Goal: Task Accomplishment & Management: Use online tool/utility

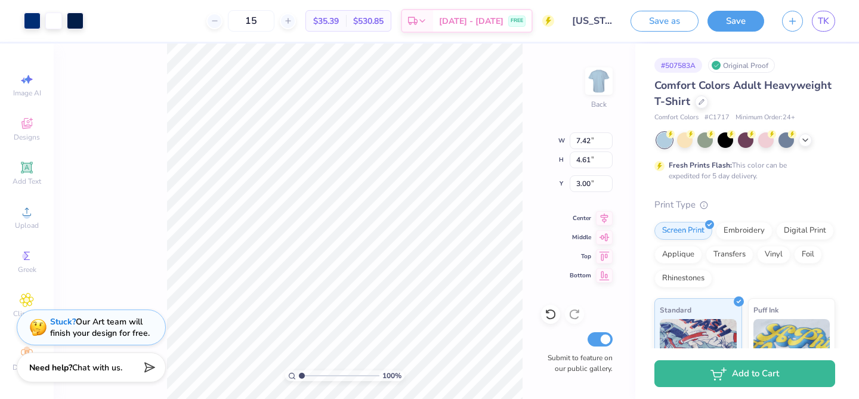
type input "7.42"
type input "4.61"
type input "8.04"
type input "4.99"
type input "4.41"
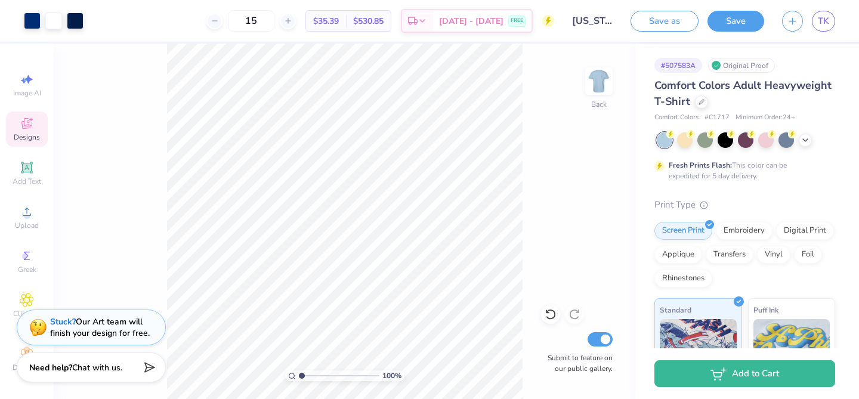
click at [29, 133] on span "Designs" at bounding box center [27, 137] width 26 height 10
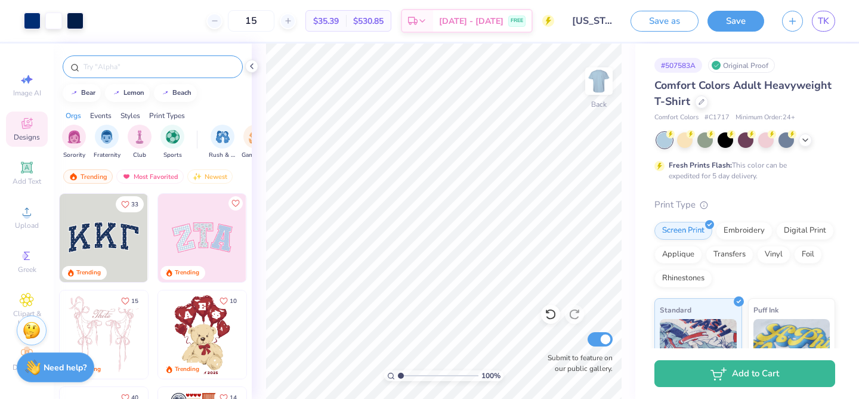
click at [115, 64] on input "text" at bounding box center [158, 67] width 153 height 12
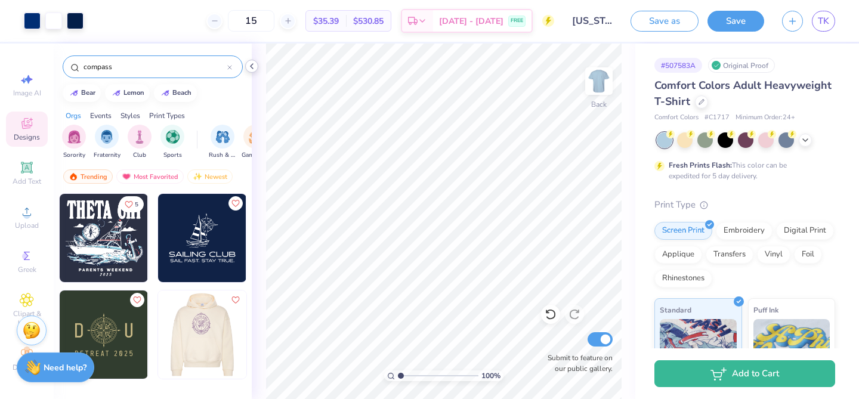
type input "compass"
click at [251, 67] on polyline at bounding box center [252, 66] width 2 height 5
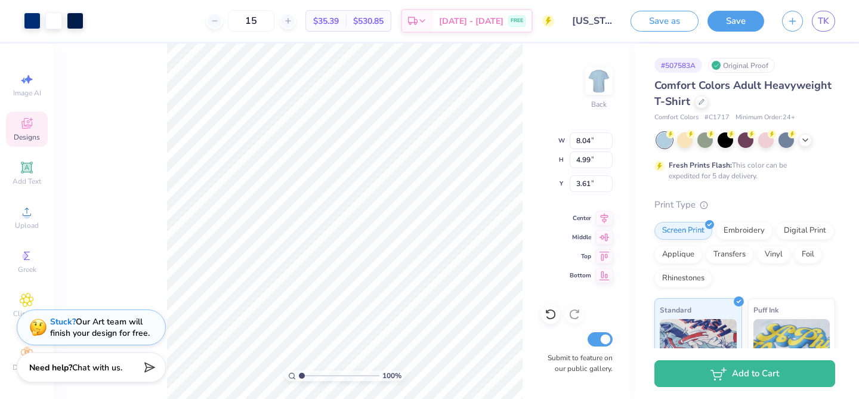
type input "3.61"
click at [705, 137] on div at bounding box center [706, 139] width 16 height 16
click at [806, 140] on icon at bounding box center [806, 139] width 10 height 10
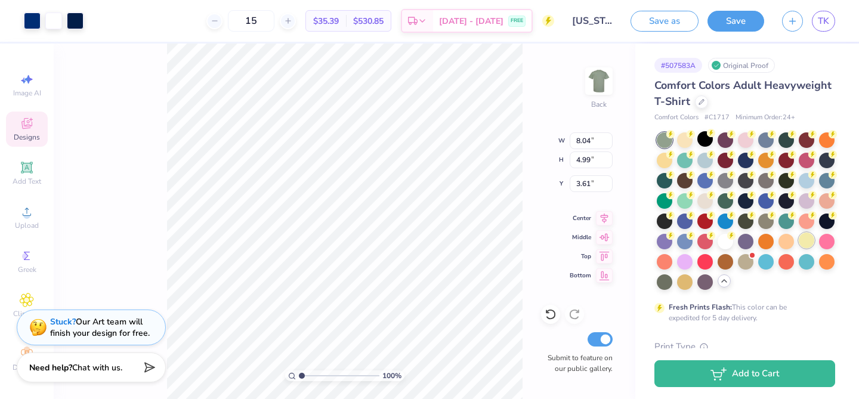
click at [809, 242] on div at bounding box center [807, 241] width 16 height 16
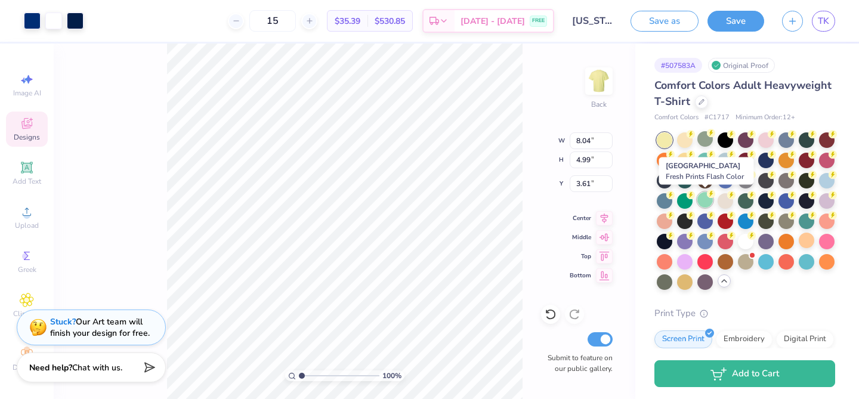
click at [704, 203] on div at bounding box center [706, 200] width 16 height 16
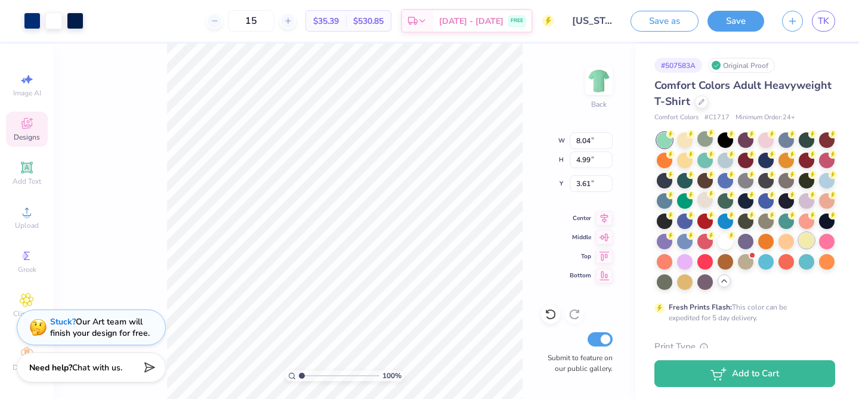
click at [807, 240] on div at bounding box center [807, 241] width 16 height 16
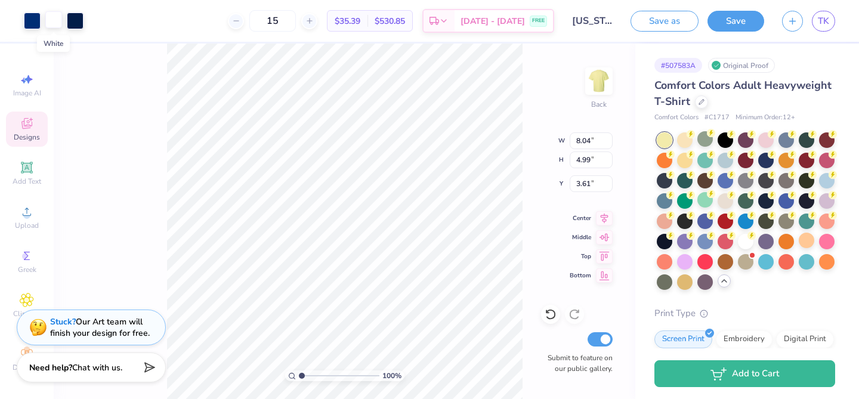
click at [52, 23] on div at bounding box center [53, 19] width 17 height 17
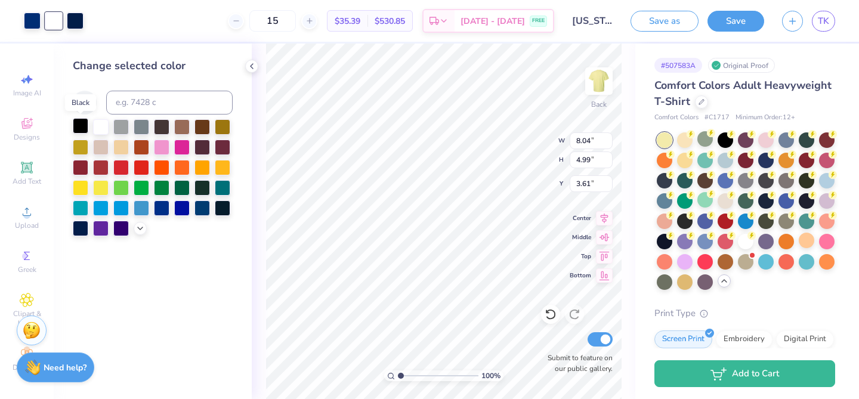
click at [81, 127] on div at bounding box center [81, 126] width 16 height 16
click at [101, 127] on div at bounding box center [101, 126] width 16 height 16
click at [33, 21] on div at bounding box center [32, 19] width 17 height 17
click at [163, 169] on div at bounding box center [162, 167] width 16 height 16
click at [84, 124] on div at bounding box center [81, 126] width 16 height 16
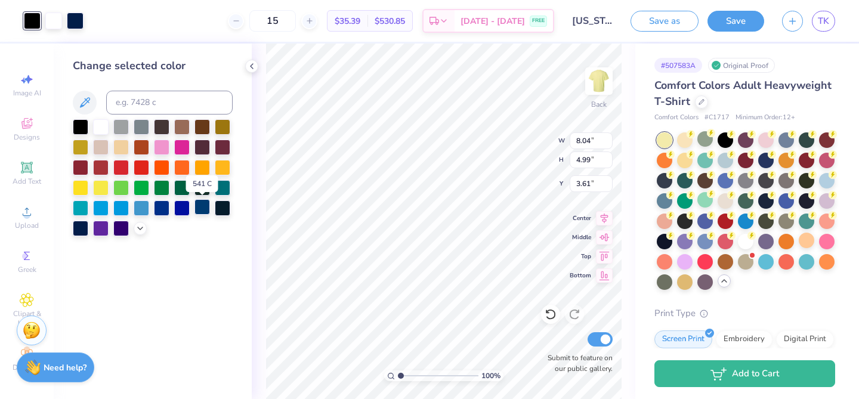
click at [203, 206] on div at bounding box center [203, 207] width 16 height 16
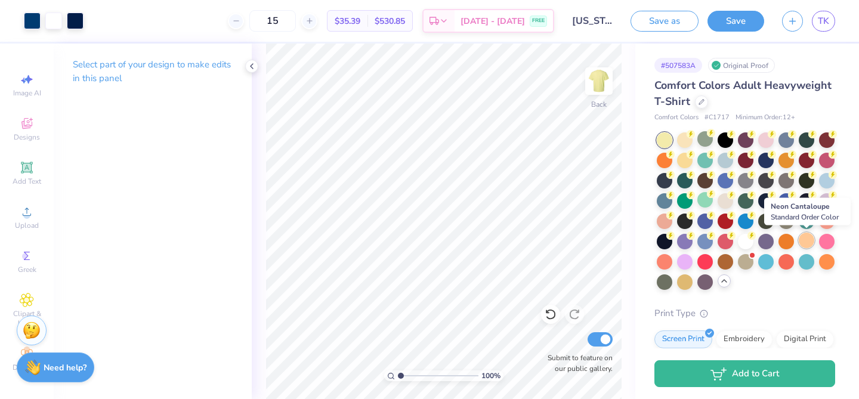
click at [801, 244] on div at bounding box center [807, 241] width 16 height 16
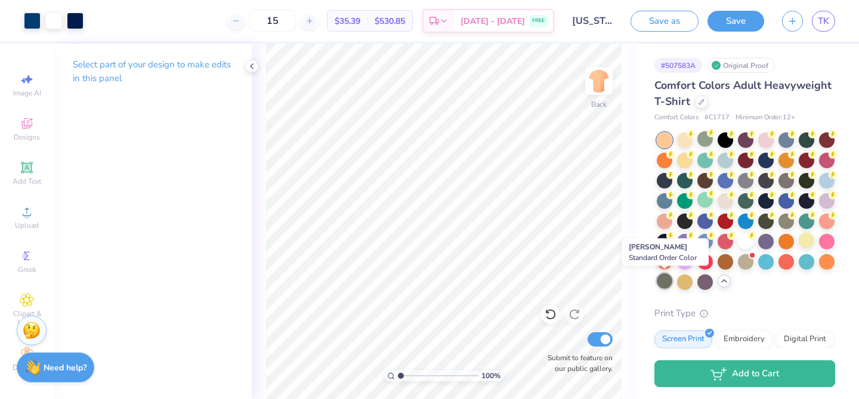
click at [666, 280] on div at bounding box center [665, 281] width 16 height 16
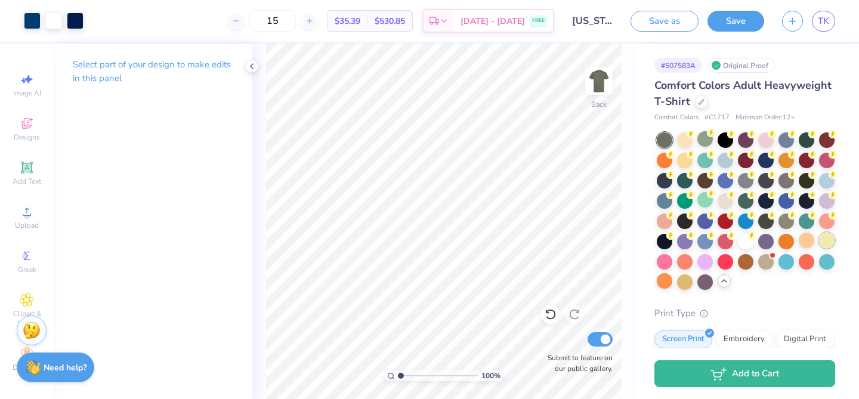
click at [825, 245] on div at bounding box center [827, 241] width 16 height 16
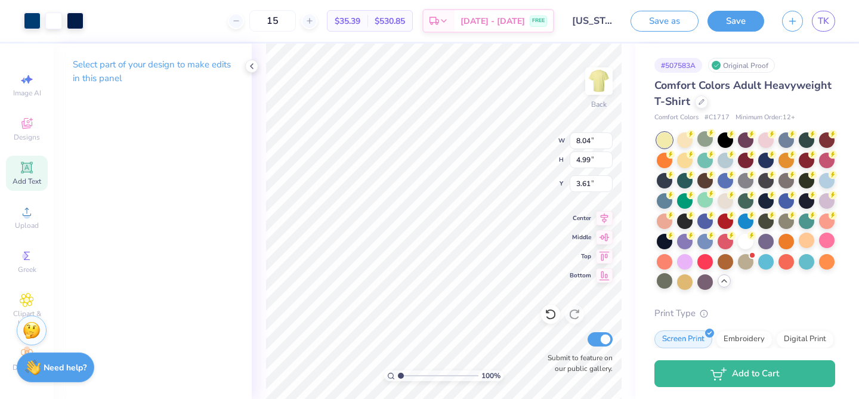
click at [27, 174] on icon at bounding box center [27, 168] width 14 height 14
click at [251, 66] on polyline at bounding box center [252, 66] width 2 height 5
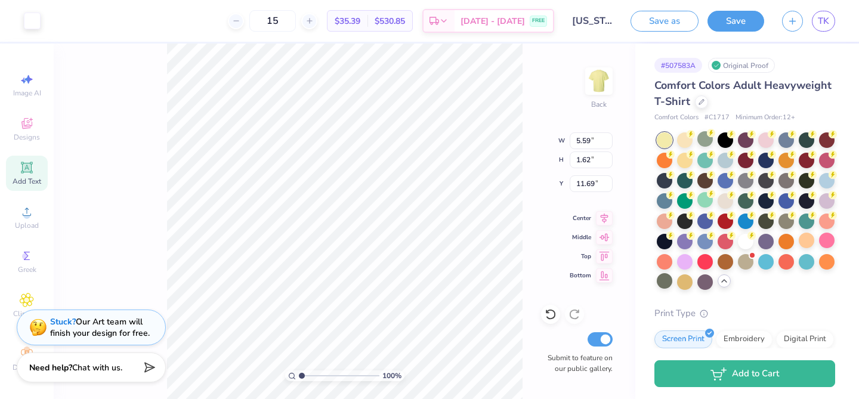
type input "5.59"
type input "1.62"
type input "11.69"
type textarea "TXT"
click at [137, 274] on div "100 % Back W 5.59 5.59 " H 1.62 1.62 " Y 11.69 11.69 " Center Middle Top Bottom…" at bounding box center [345, 222] width 582 height 356
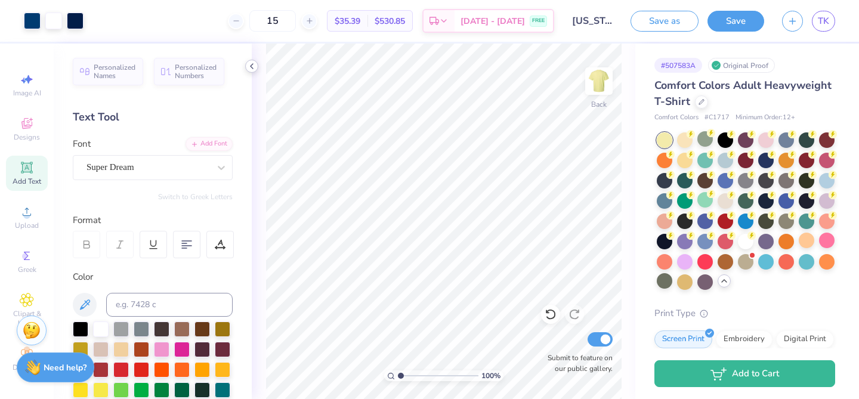
click at [255, 66] on icon at bounding box center [252, 66] width 10 height 10
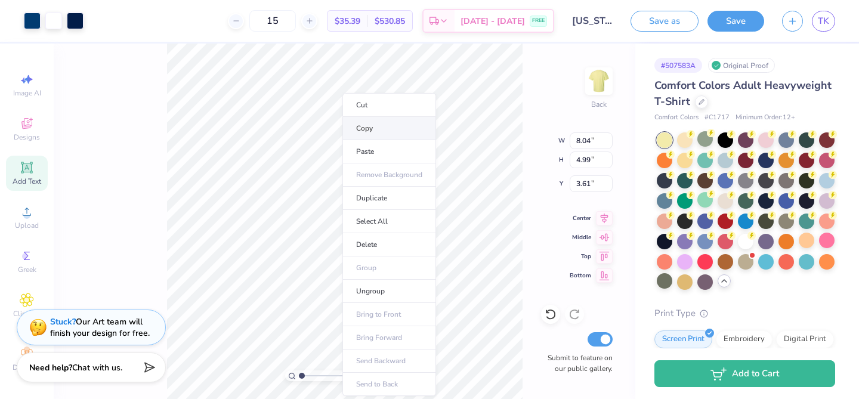
click at [375, 131] on li "Copy" at bounding box center [390, 128] width 94 height 23
click at [391, 125] on li "Copy" at bounding box center [397, 128] width 94 height 23
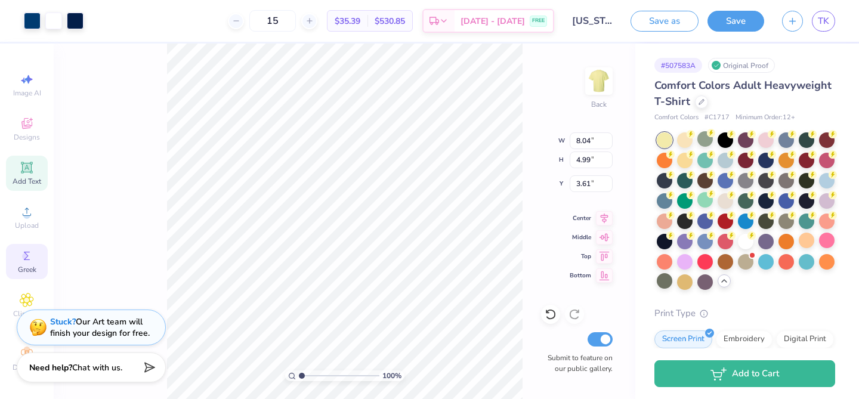
scroll to position [2, 0]
click at [26, 263] on span "Greek" at bounding box center [27, 268] width 18 height 10
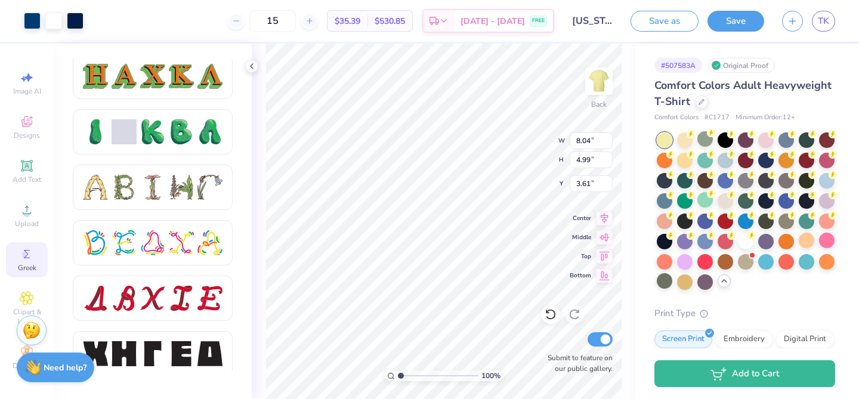
scroll to position [1338, 0]
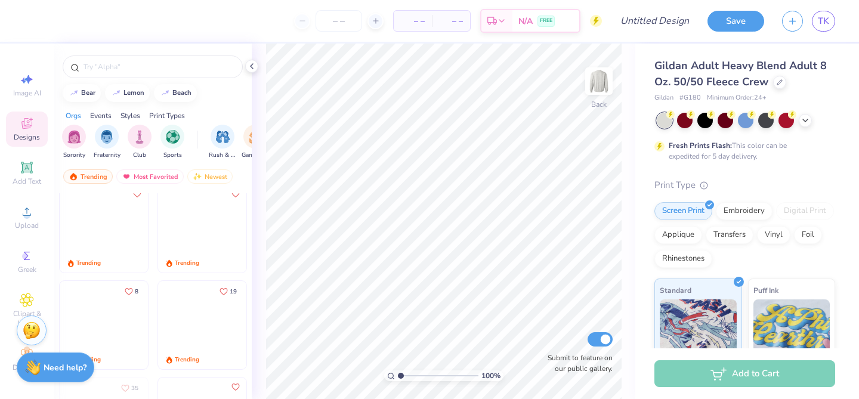
scroll to position [2762, 0]
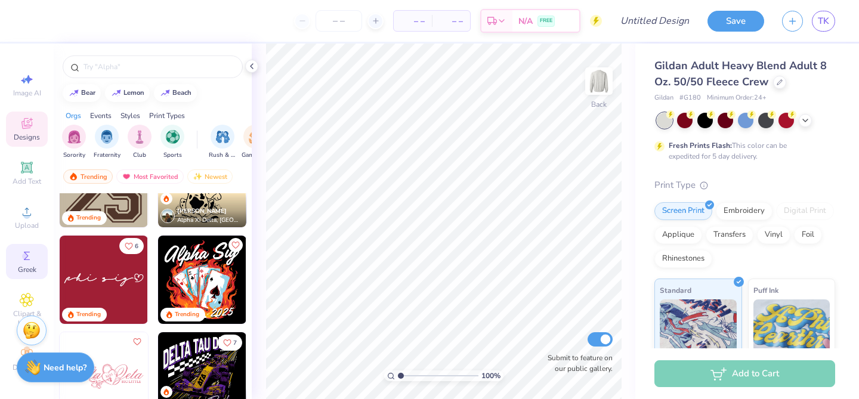
click at [20, 269] on span "Greek" at bounding box center [27, 270] width 18 height 10
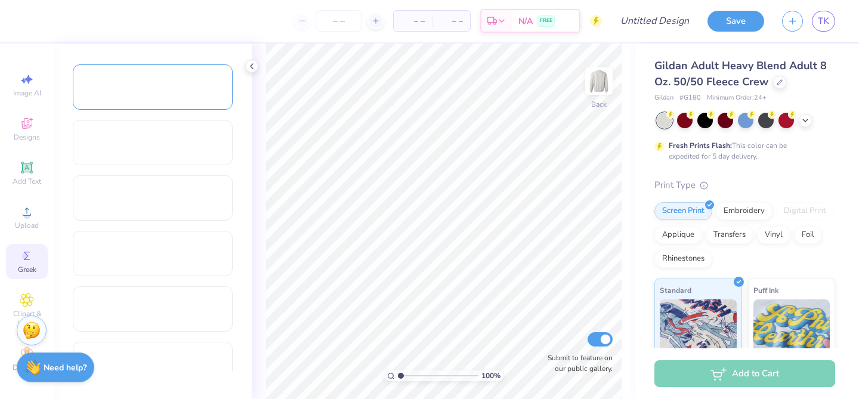
scroll to position [1323, 0]
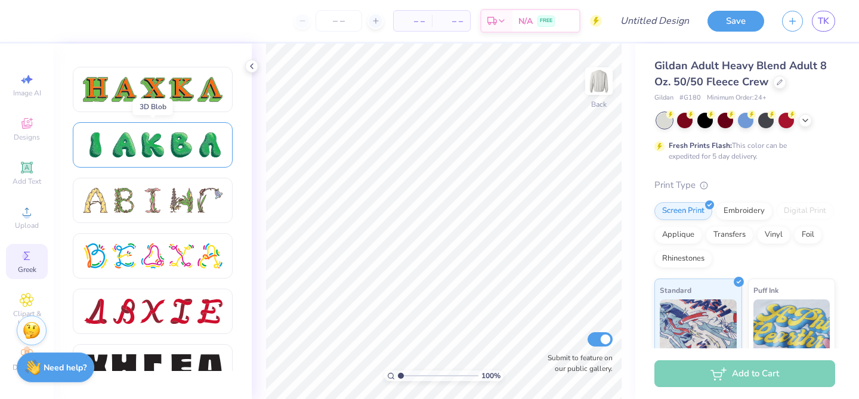
click at [198, 139] on div at bounding box center [210, 144] width 25 height 25
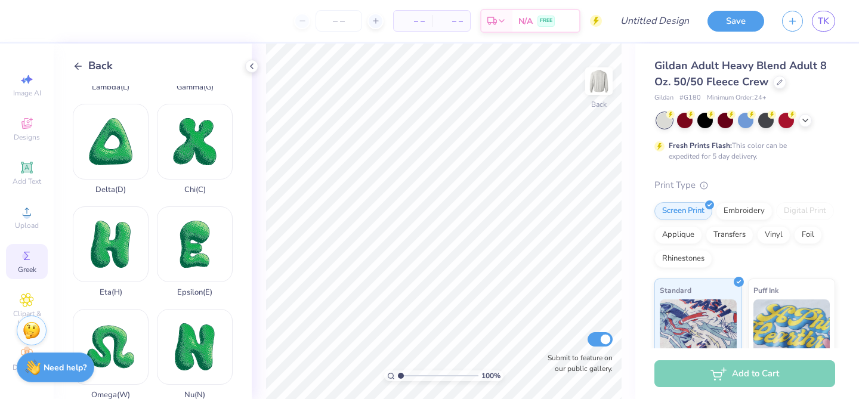
scroll to position [0, 0]
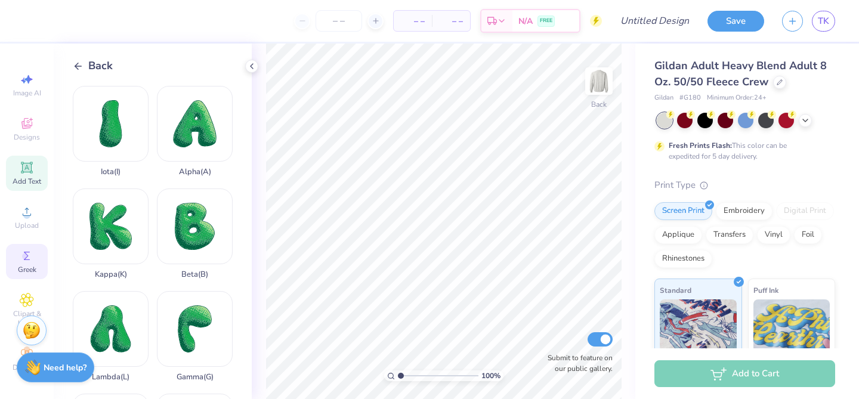
click at [28, 177] on span "Add Text" at bounding box center [27, 182] width 29 height 10
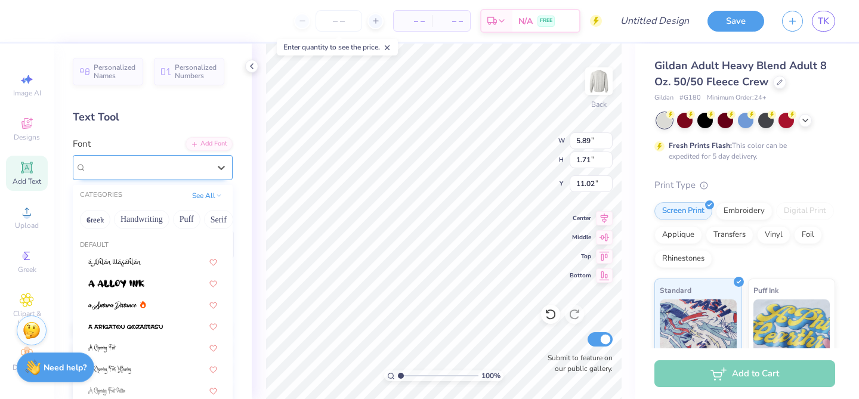
click at [178, 166] on div "Super Dream" at bounding box center [147, 167] width 125 height 18
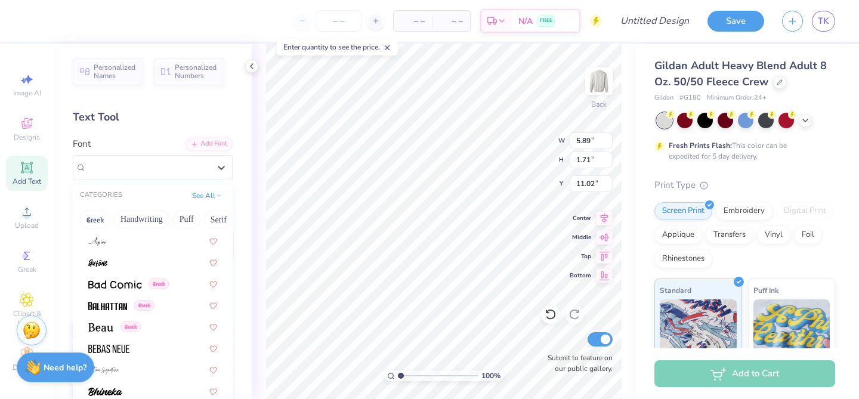
scroll to position [476, 0]
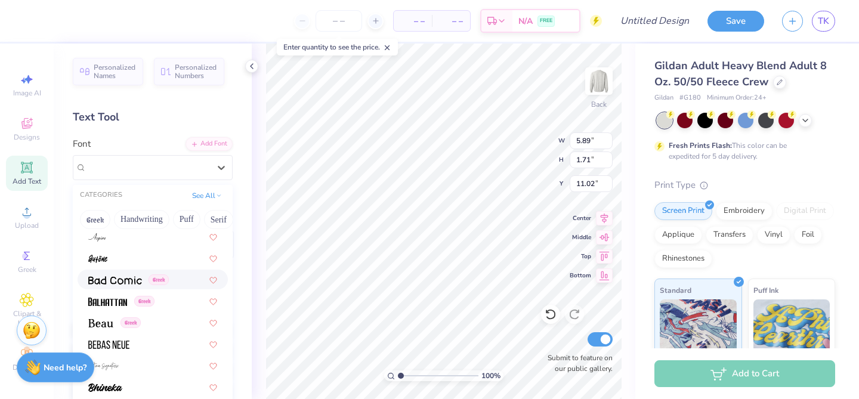
click at [128, 283] on img at bounding box center [115, 280] width 54 height 8
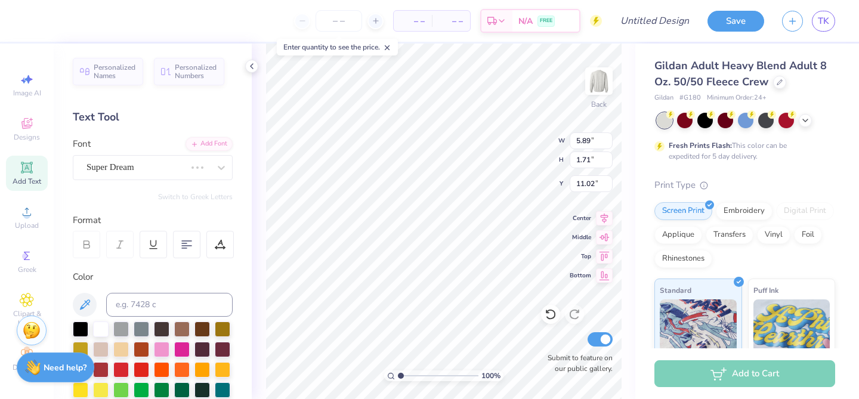
type input "5.95"
type input "1.73"
type input "11.01"
click at [26, 129] on icon at bounding box center [27, 123] width 14 height 14
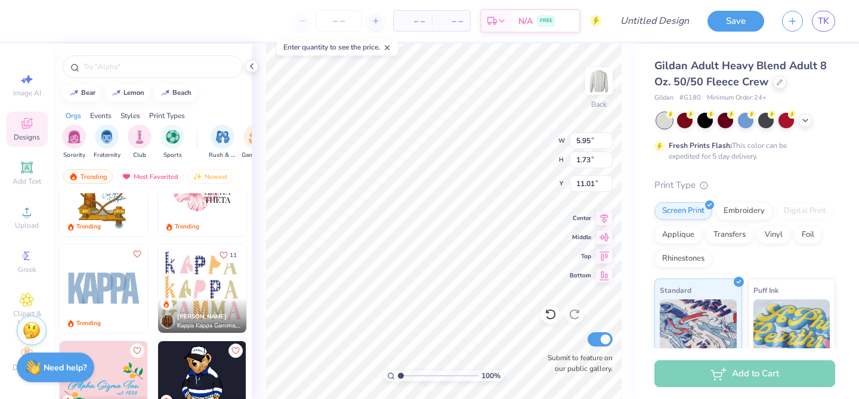
scroll to position [3148, 0]
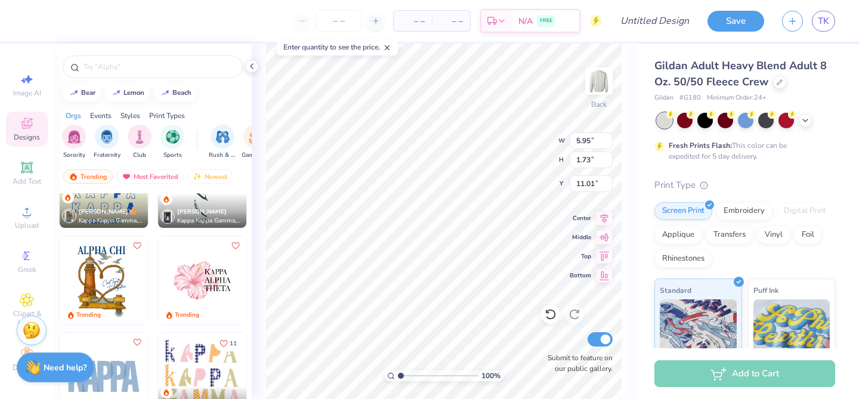
click at [118, 355] on img at bounding box center [104, 377] width 88 height 88
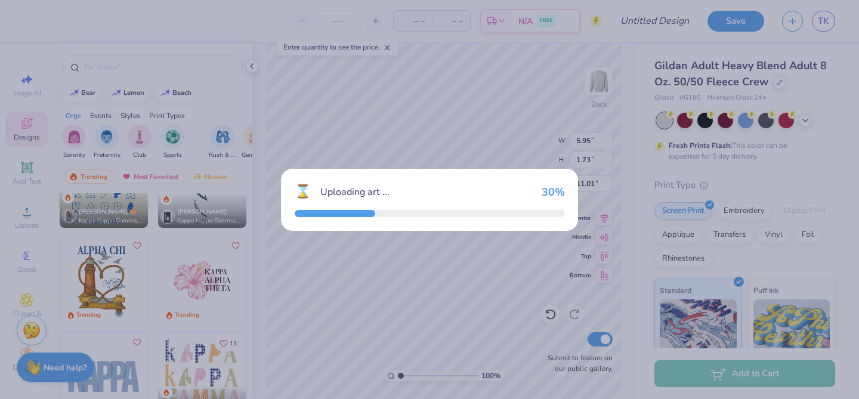
type input "4.95"
type input "2.16"
type input "3.00"
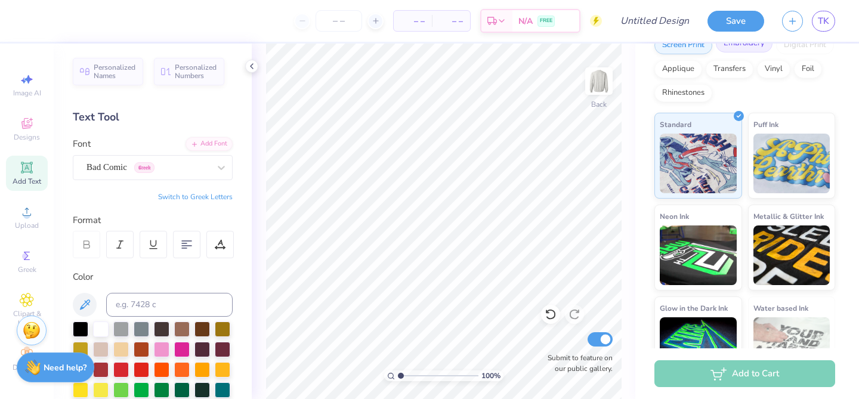
scroll to position [200, 0]
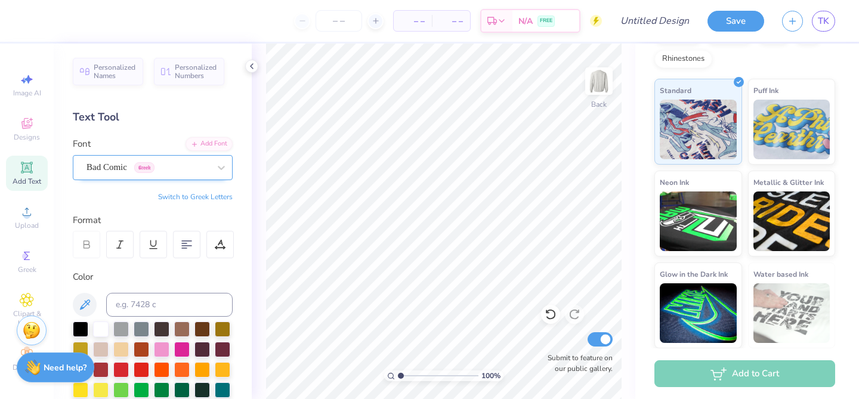
click at [119, 172] on div "Bad Comic Greek" at bounding box center [147, 167] width 125 height 18
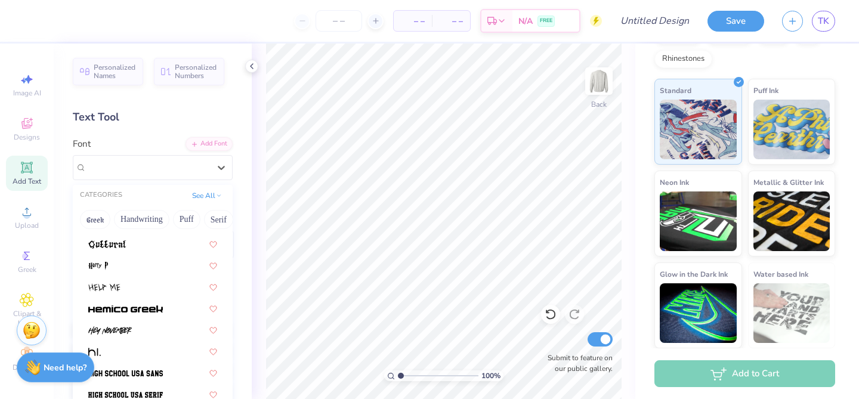
scroll to position [2982, 0]
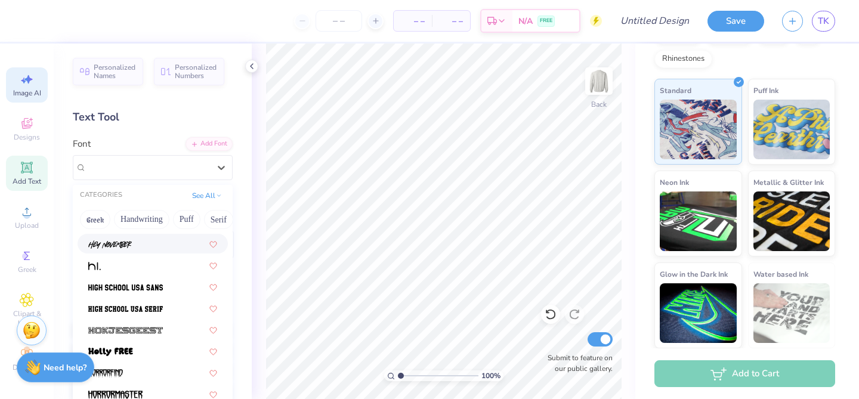
click at [32, 97] on span "Image AI" at bounding box center [27, 93] width 28 height 10
select select "4"
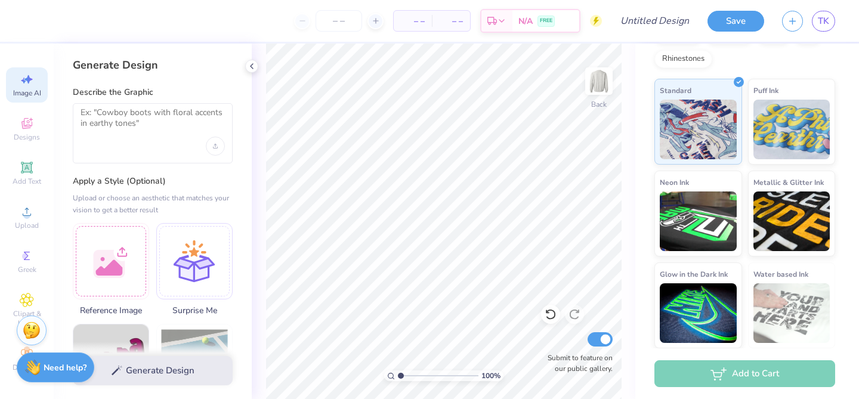
click at [109, 137] on div at bounding box center [153, 133] width 160 height 60
click at [108, 115] on textarea at bounding box center [153, 122] width 144 height 30
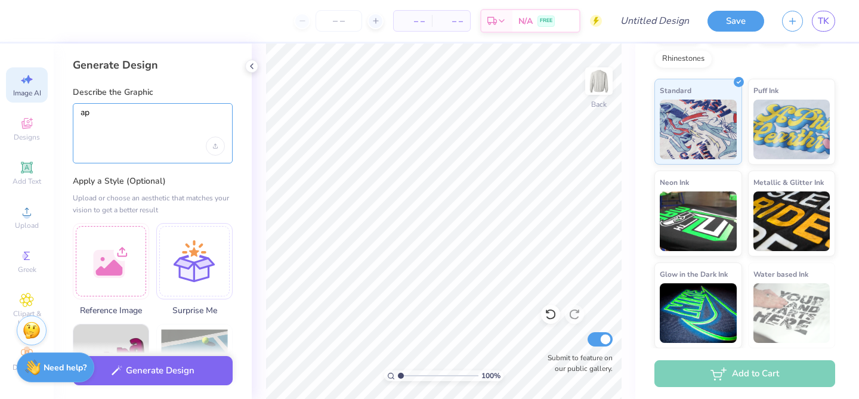
type textarea "a"
type textarea "A"
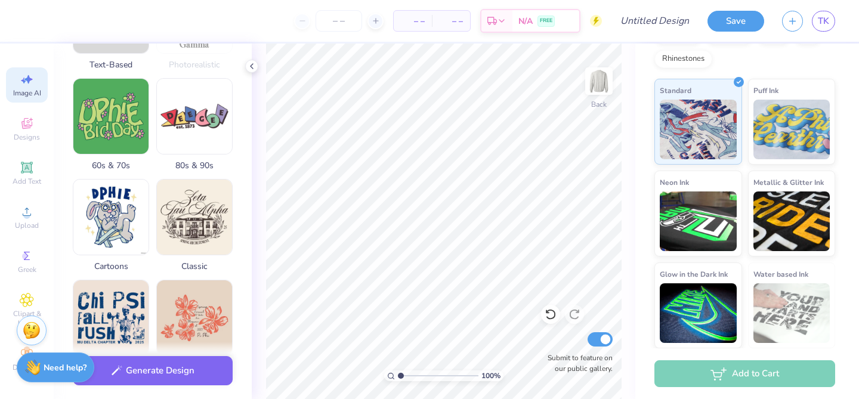
scroll to position [346, 0]
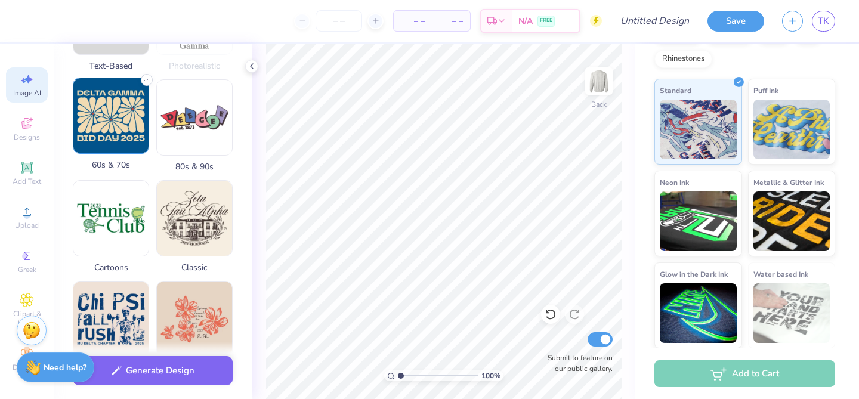
click at [120, 104] on img at bounding box center [110, 115] width 75 height 75
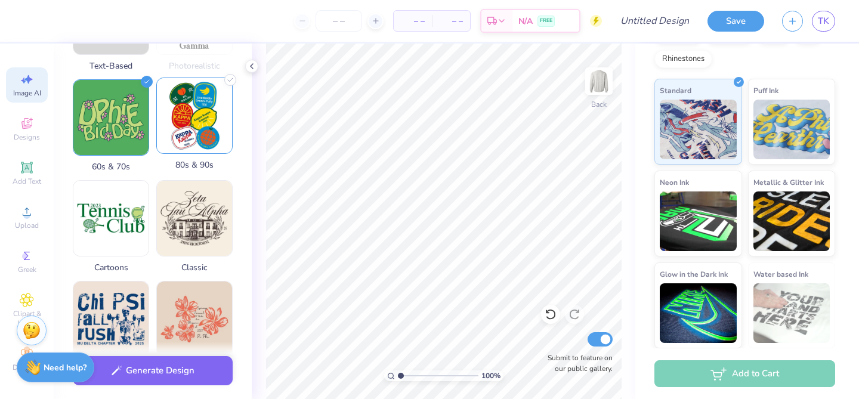
scroll to position [0, 0]
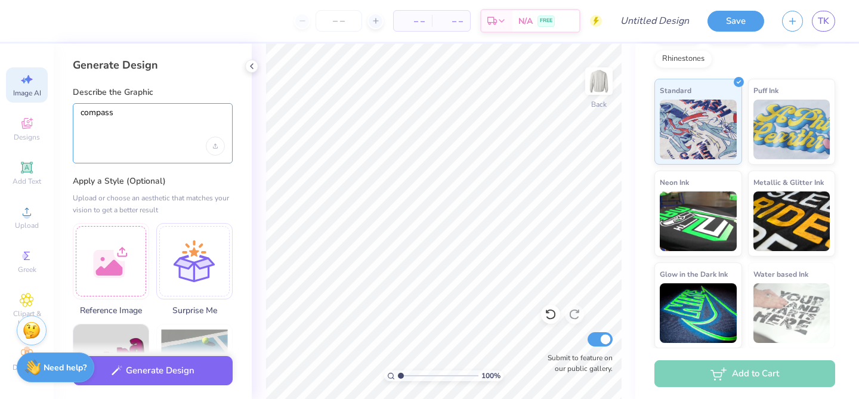
click at [146, 132] on textarea "compass" at bounding box center [153, 122] width 144 height 30
type textarea "APC Rhythm"
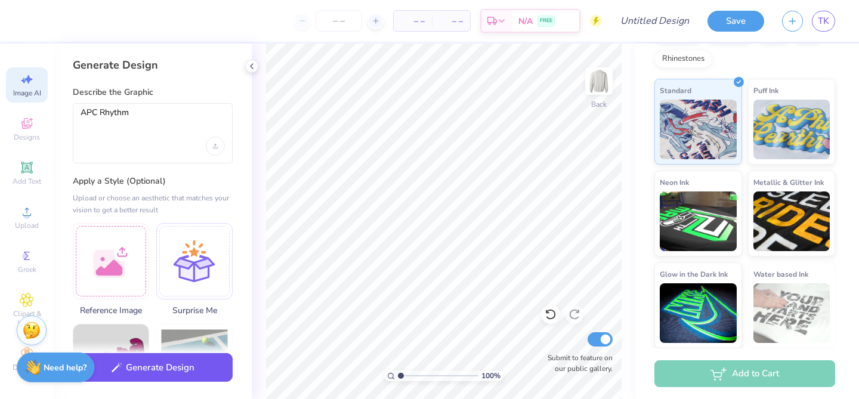
click at [170, 376] on button "Generate Design" at bounding box center [153, 367] width 160 height 29
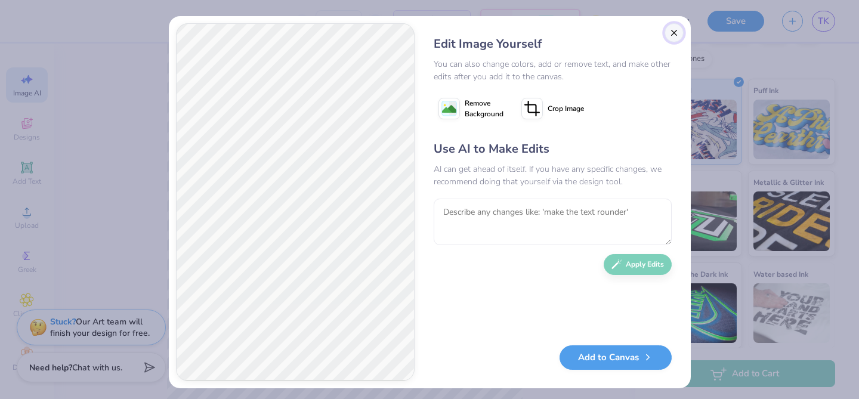
click at [674, 37] on button "Close" at bounding box center [674, 32] width 19 height 19
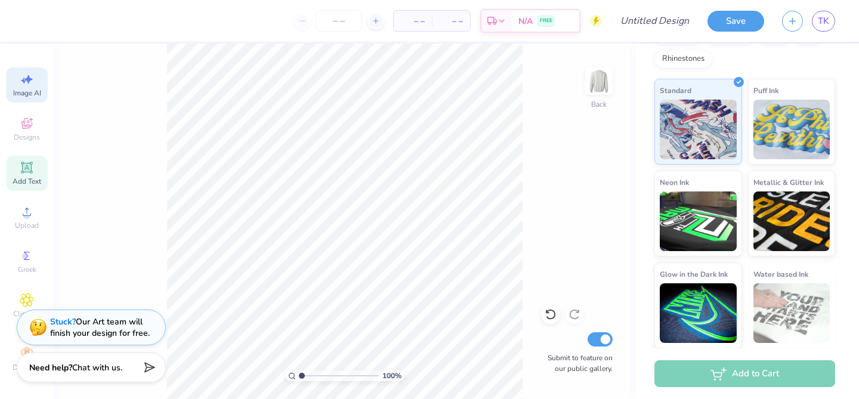
click at [26, 171] on icon at bounding box center [26, 167] width 9 height 9
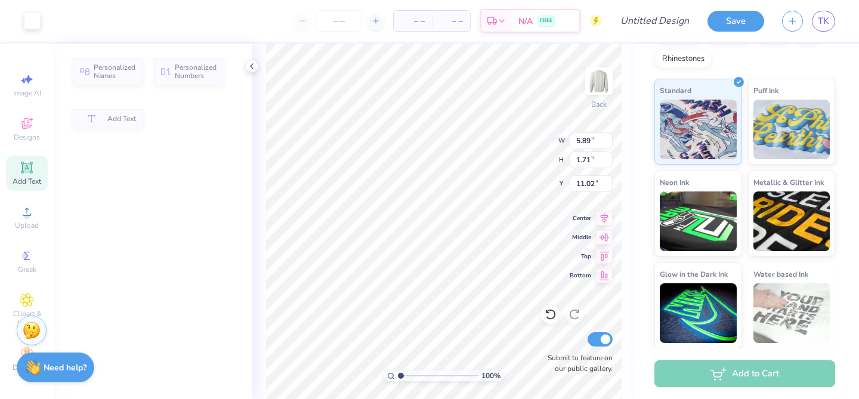
scroll to position [0, 0]
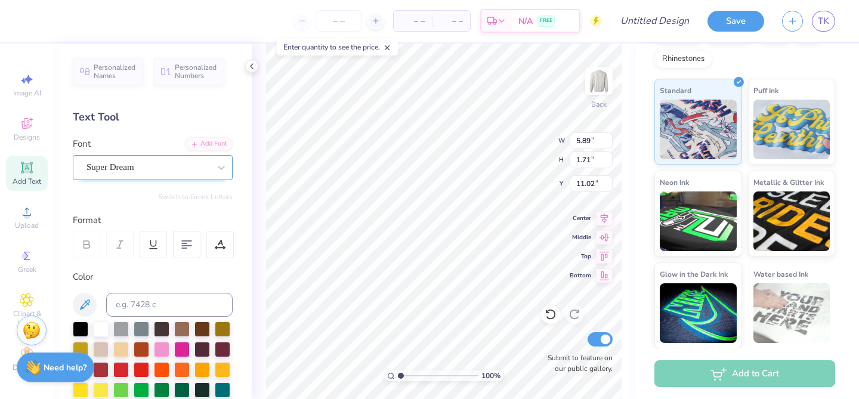
click at [157, 165] on div "Super Dream" at bounding box center [147, 167] width 125 height 18
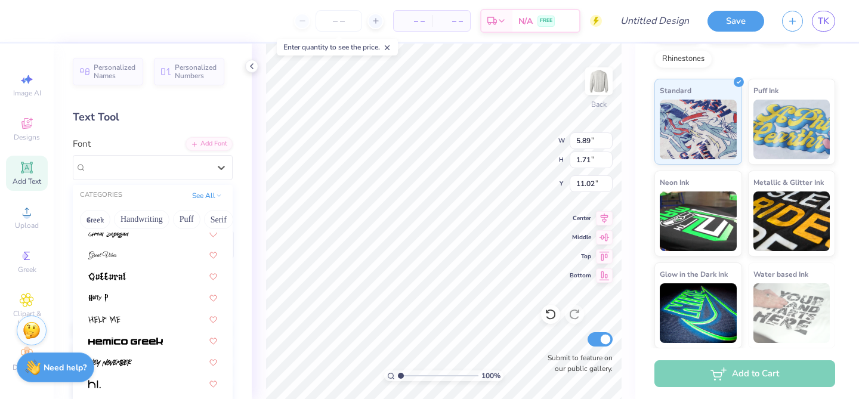
scroll to position [2900, 0]
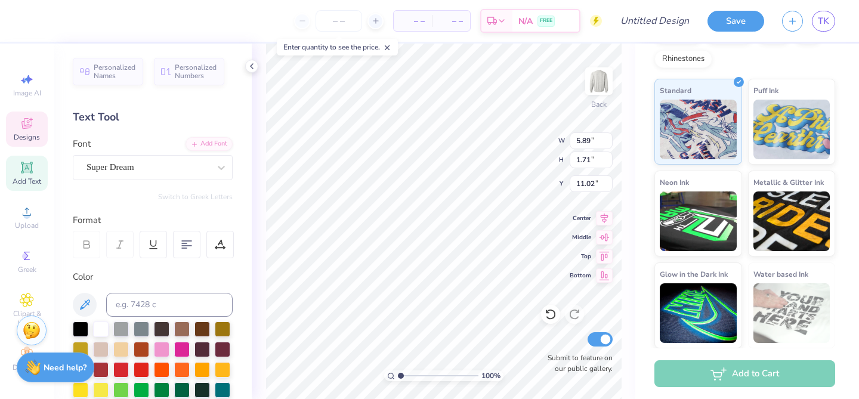
click at [26, 134] on span "Designs" at bounding box center [27, 137] width 26 height 10
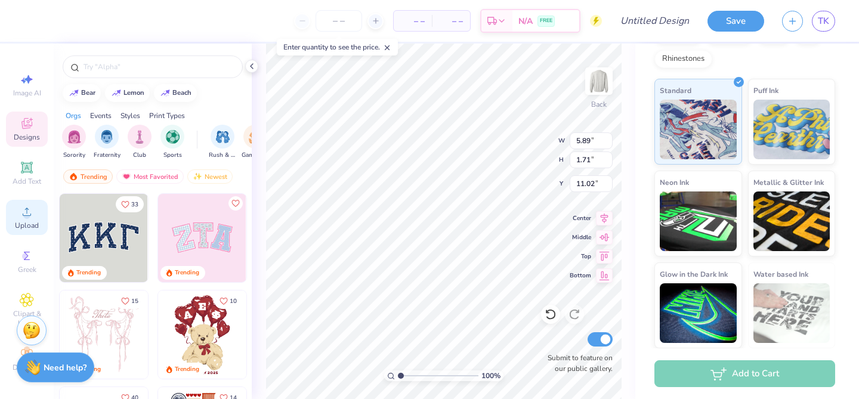
click at [21, 225] on span "Upload" at bounding box center [27, 226] width 24 height 10
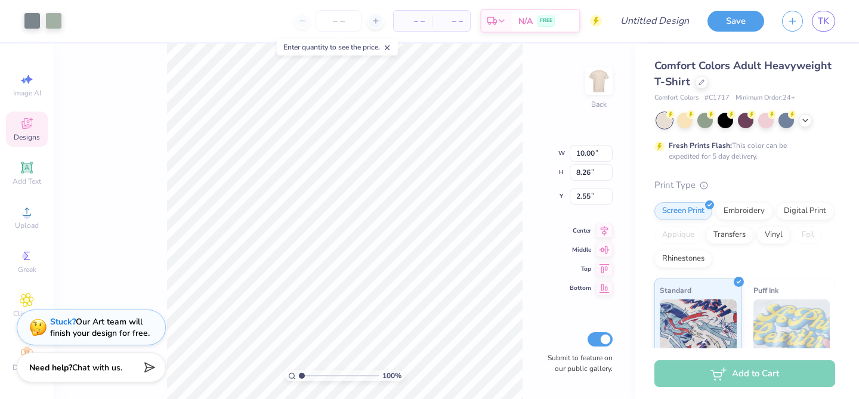
type input "2.56"
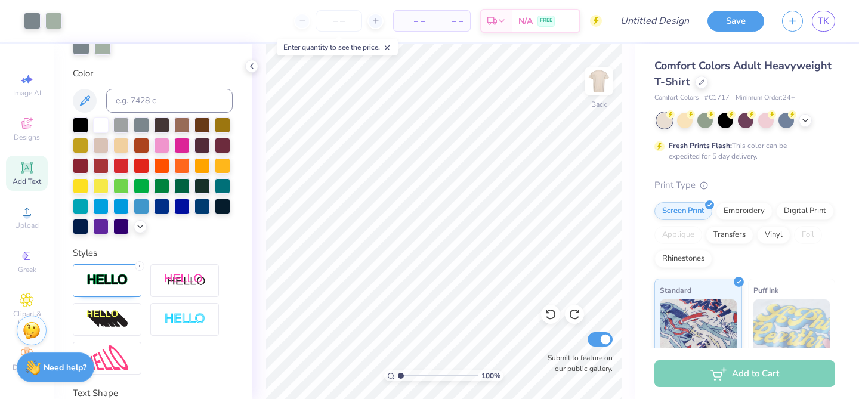
scroll to position [341, 0]
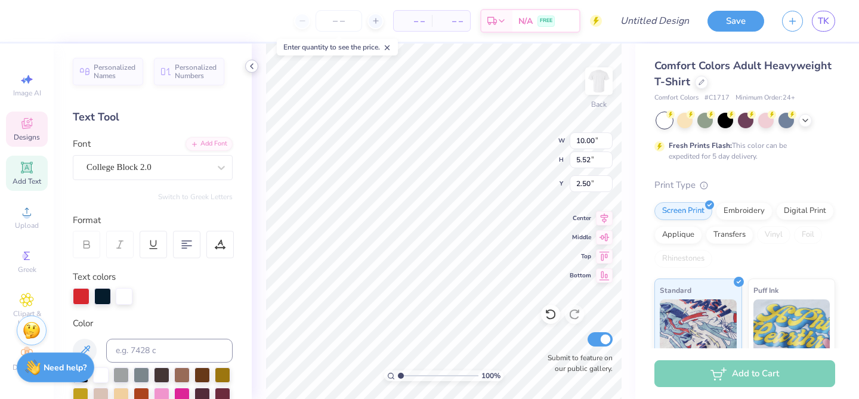
click at [254, 67] on icon at bounding box center [252, 66] width 10 height 10
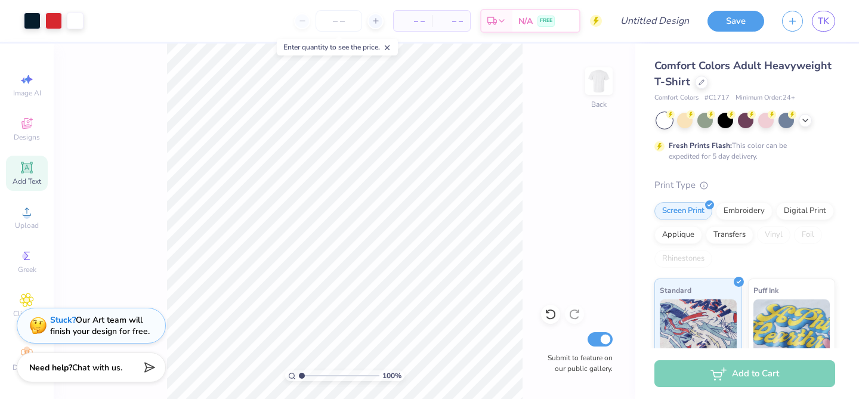
click at [98, 323] on div "Stuck? Our Art team will finish your design for free." at bounding box center [100, 325] width 100 height 23
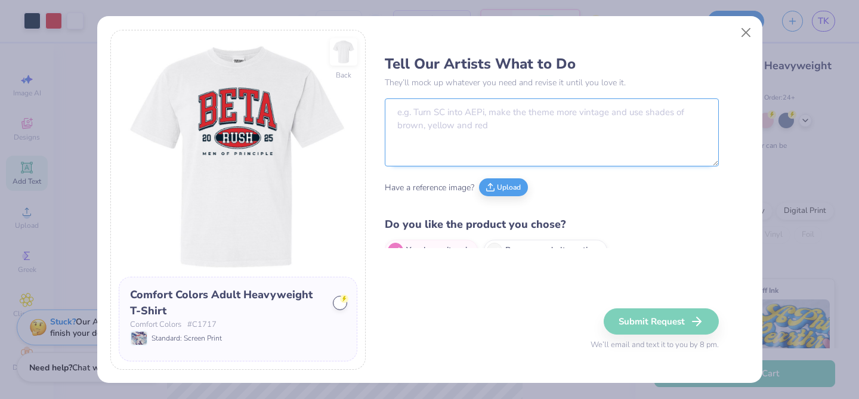
click at [411, 127] on textarea at bounding box center [552, 132] width 334 height 68
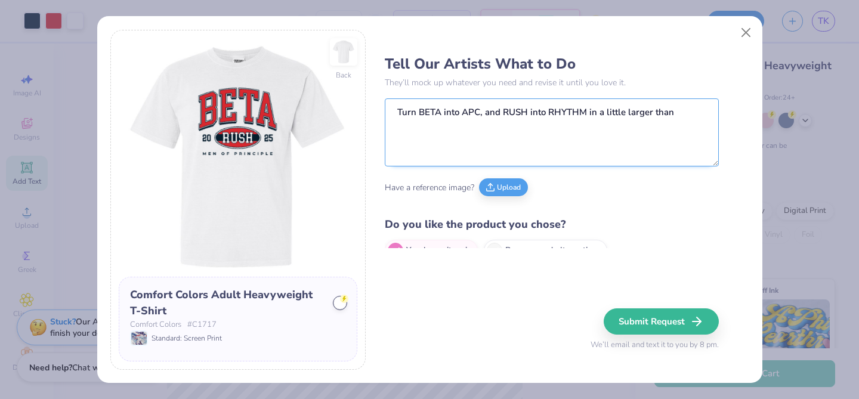
drag, startPoint x: 681, startPoint y: 112, endPoint x: 587, endPoint y: 114, distance: 94.9
click at [587, 114] on textarea "Turn BETA into APC, and RUSH into RHYTHM in a little larger than" at bounding box center [552, 132] width 334 height 68
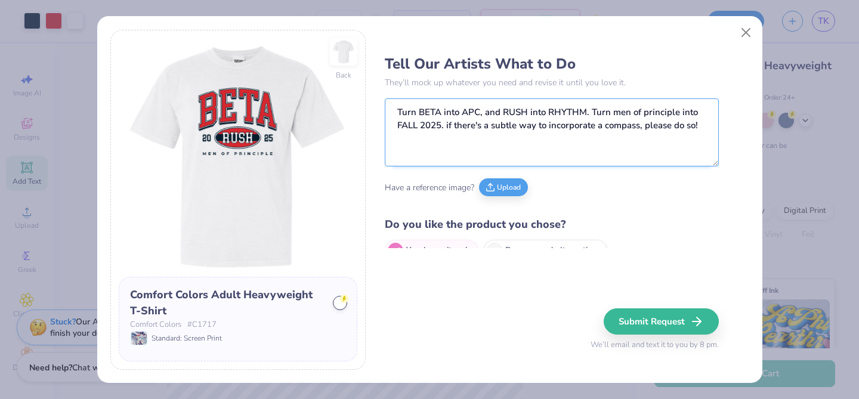
click at [609, 127] on textarea "Turn BETA into APC, and RUSH into RHYTHM. Turn men of principle into FALL 2025.…" at bounding box center [552, 132] width 334 height 68
click at [667, 127] on textarea "Turn BETA into APC, and RUSH into RHYTHM. Turn men of principle into FALL 2025.…" at bounding box center [552, 132] width 334 height 68
click at [612, 145] on textarea "Turn BETA into APC, and RUSH into RHYTHM. Turn men of principle into FALL 2025.…" at bounding box center [552, 132] width 334 height 68
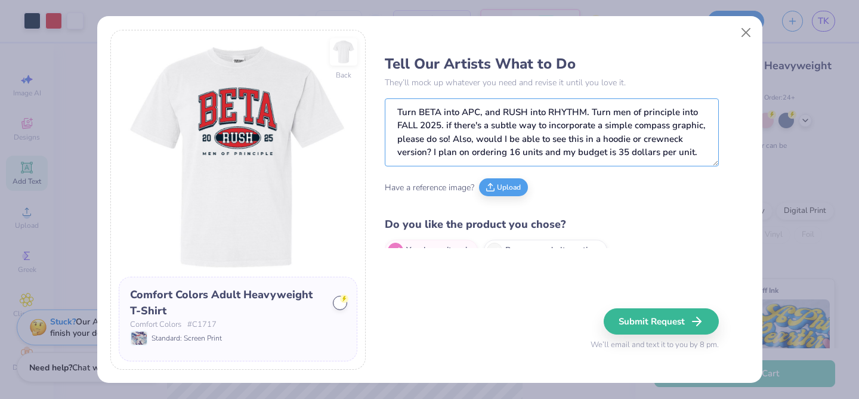
scroll to position [19, 0]
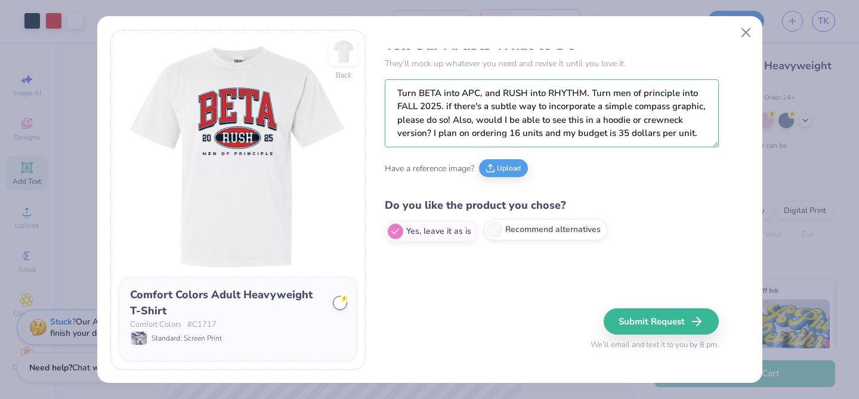
type textarea "Turn BETA into APC, and RUSH into RHYTHM. Turn men of principle into FALL 2025.…"
click at [539, 229] on label "Recommend alternatives" at bounding box center [546, 229] width 124 height 21
click at [393, 247] on input "Recommend alternatives" at bounding box center [389, 251] width 8 height 8
radio input "true"
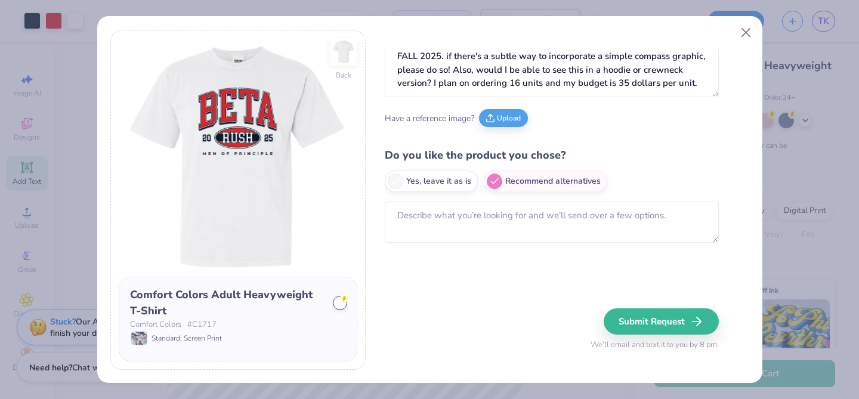
scroll to position [70, 0]
click at [673, 327] on button "Submit Request" at bounding box center [663, 322] width 115 height 26
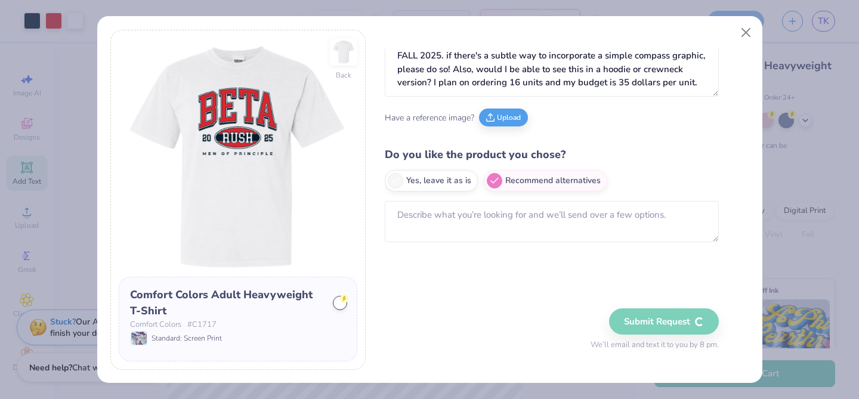
radio input "true"
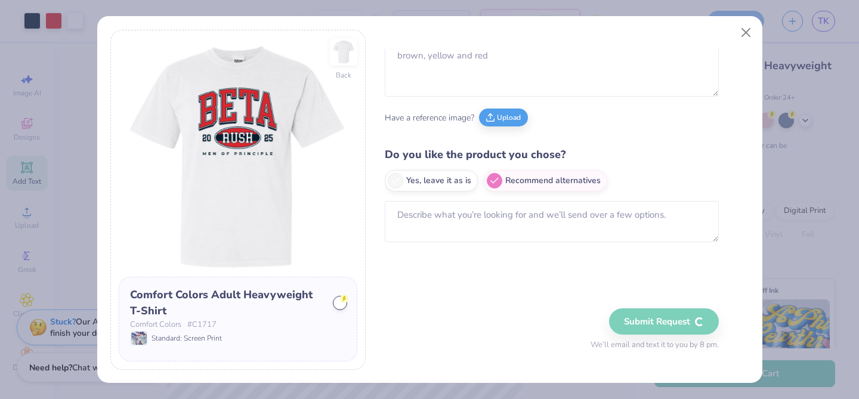
scroll to position [19, 0]
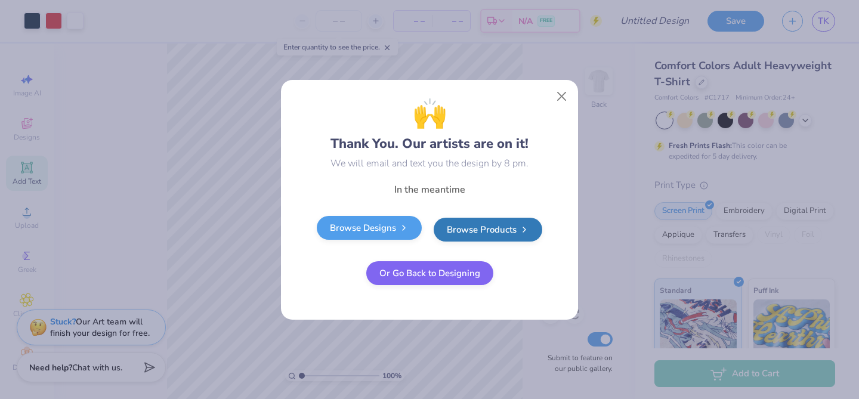
click at [384, 227] on link "Browse Designs" at bounding box center [369, 228] width 105 height 24
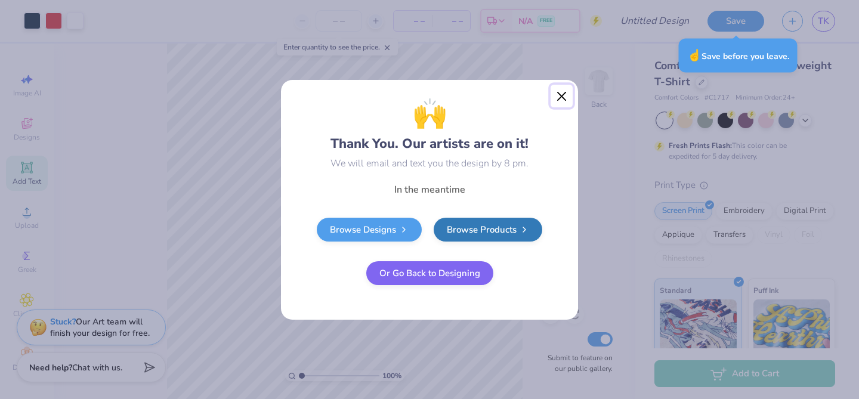
click at [564, 99] on button "Close" at bounding box center [562, 96] width 23 height 23
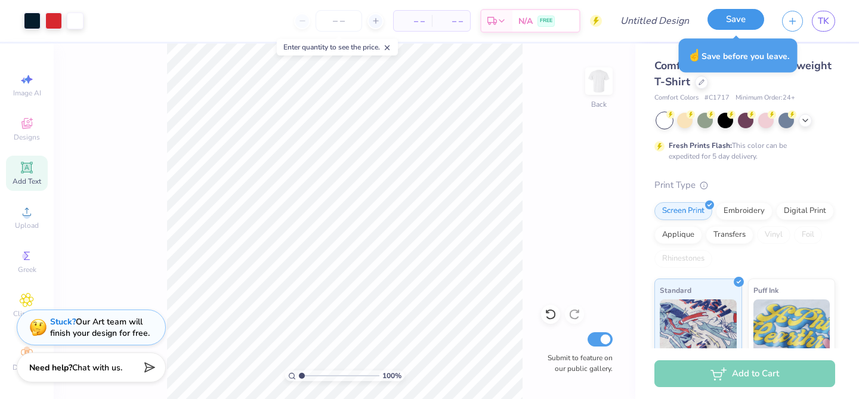
click at [730, 24] on button "Save" at bounding box center [736, 19] width 57 height 21
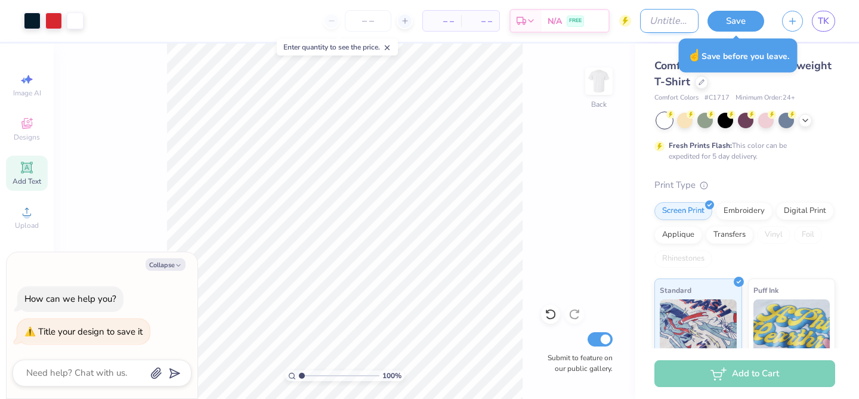
type textarea "x"
click at [658, 18] on input "Design Title" at bounding box center [669, 21] width 58 height 24
type input "A"
type textarea "x"
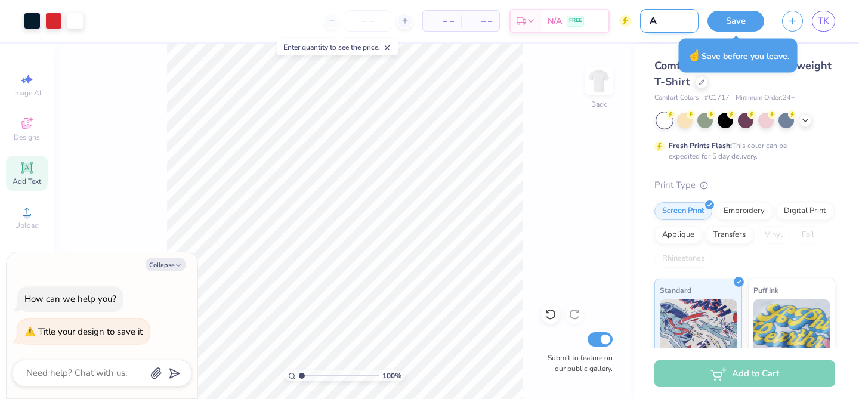
type input "AP"
type textarea "x"
type input "APC"
type textarea "x"
type input "APC"
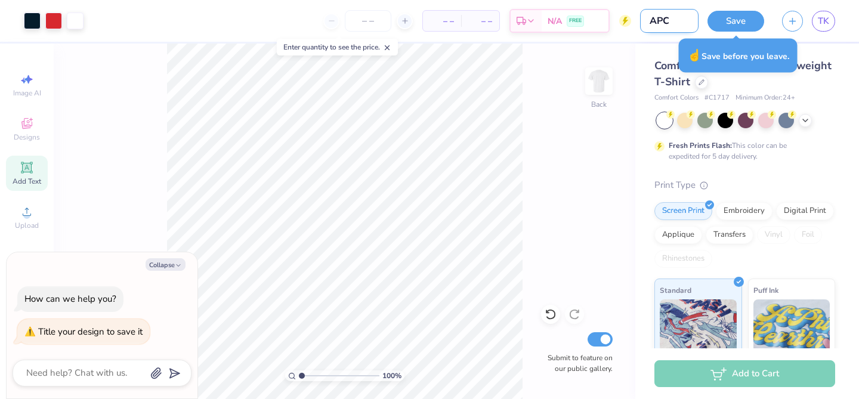
type textarea "x"
type input "APC"
click at [748, 20] on button "Save" at bounding box center [736, 19] width 57 height 21
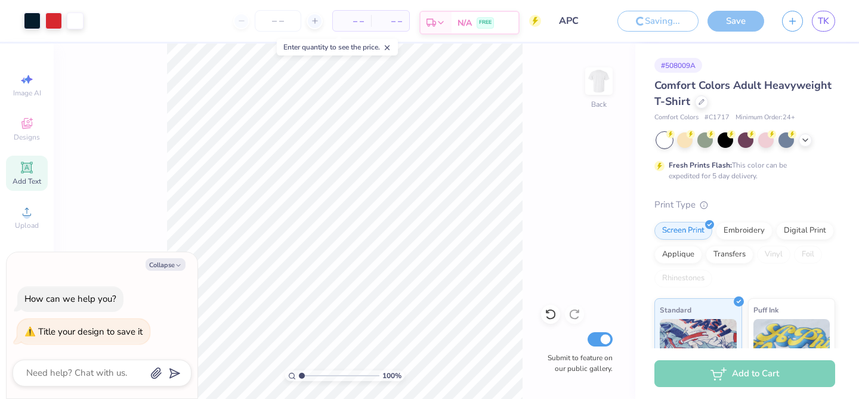
type textarea "x"
